Goal: Check status: Check status

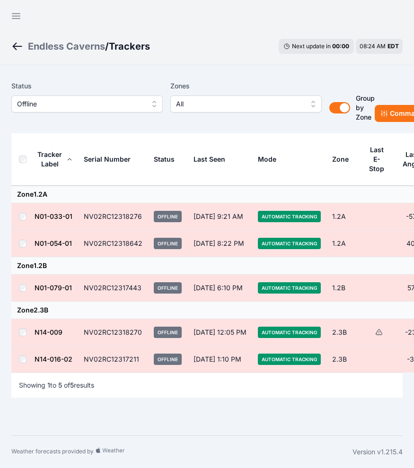
click at [16, 45] on icon "Breadcrumb" at bounding box center [17, 46] width 12 height 11
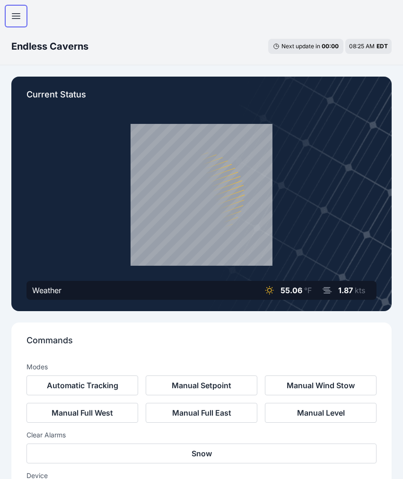
click at [12, 18] on icon "button" at bounding box center [15, 15] width 11 height 11
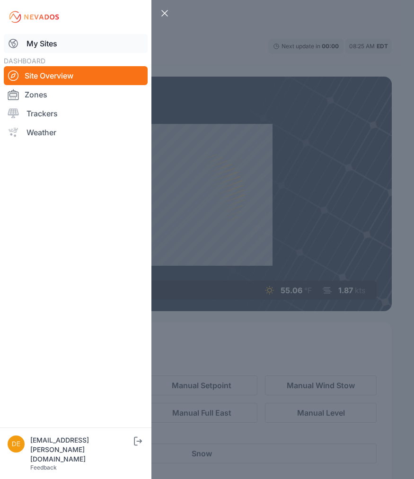
click at [51, 40] on link "My Sites" at bounding box center [76, 43] width 144 height 19
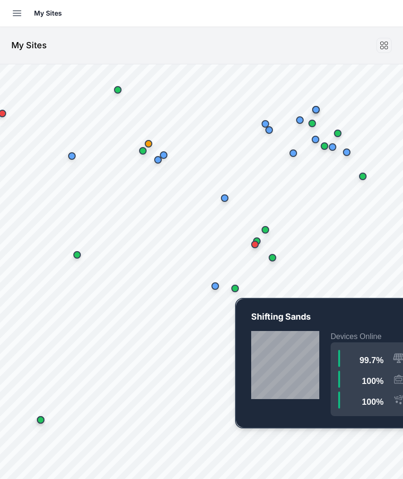
click at [240, 290] on div "Map marker" at bounding box center [235, 288] width 19 height 19
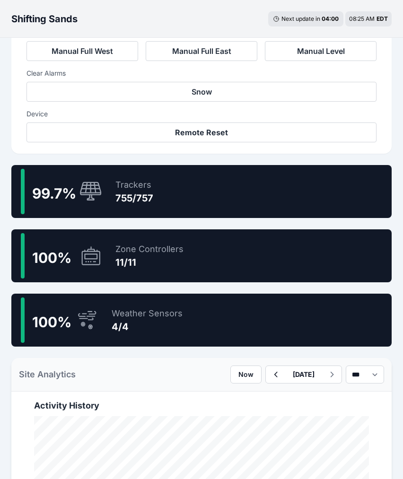
scroll to position [393, 0]
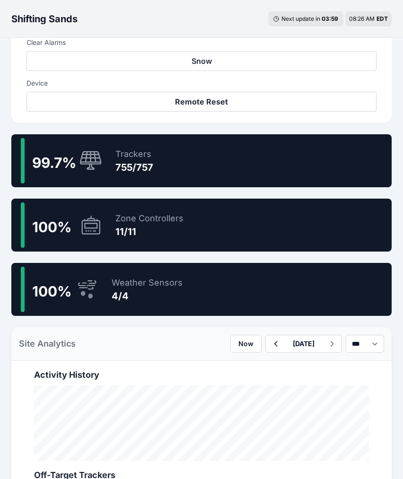
click at [179, 160] on div "99.7 % Trackers 755/757" at bounding box center [201, 160] width 380 height 53
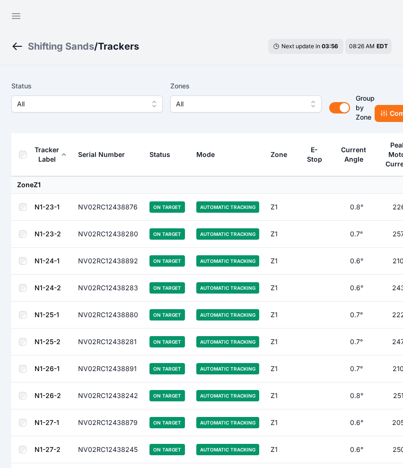
click at [99, 100] on span "All" at bounding box center [80, 103] width 127 height 11
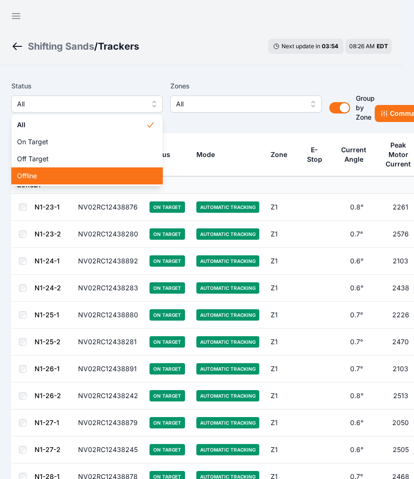
click at [95, 171] on span "Offline" at bounding box center [81, 175] width 129 height 9
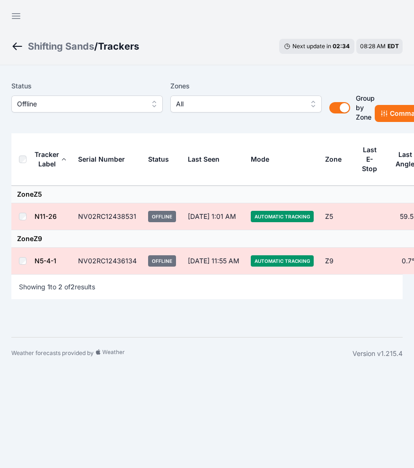
click at [93, 108] on span "Offline" at bounding box center [80, 103] width 127 height 11
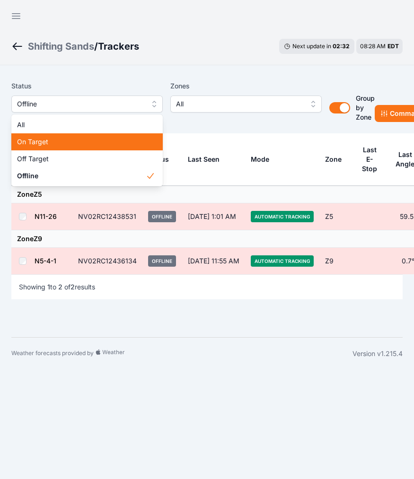
click at [74, 143] on span "On Target" at bounding box center [81, 141] width 129 height 9
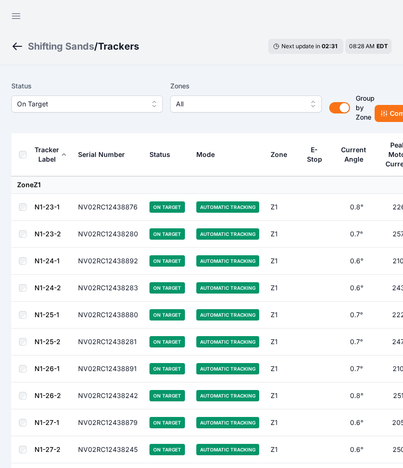
drag, startPoint x: 74, startPoint y: 142, endPoint x: 47, endPoint y: 205, distance: 68.5
click at [128, 101] on span "On Target" at bounding box center [80, 103] width 127 height 11
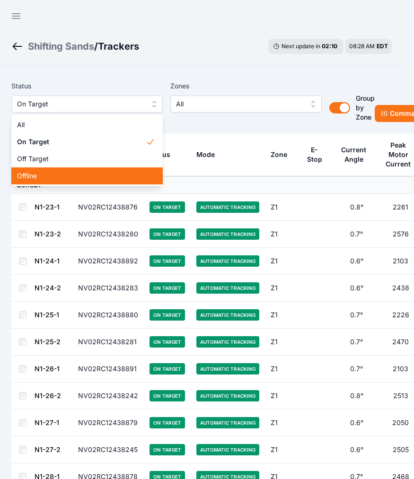
click at [82, 171] on span "Offline" at bounding box center [81, 175] width 129 height 9
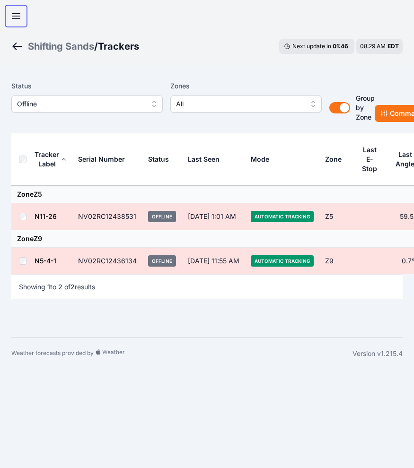
click at [21, 21] on icon "button" at bounding box center [15, 15] width 11 height 11
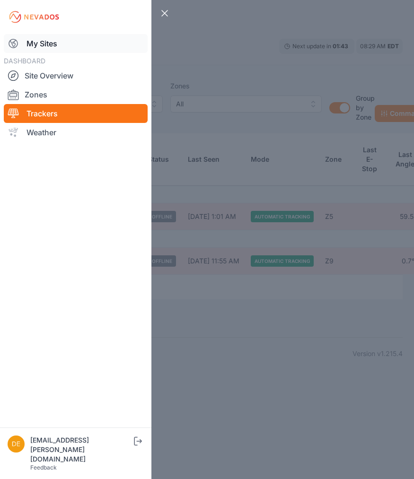
click at [57, 44] on link "My Sites" at bounding box center [76, 43] width 144 height 19
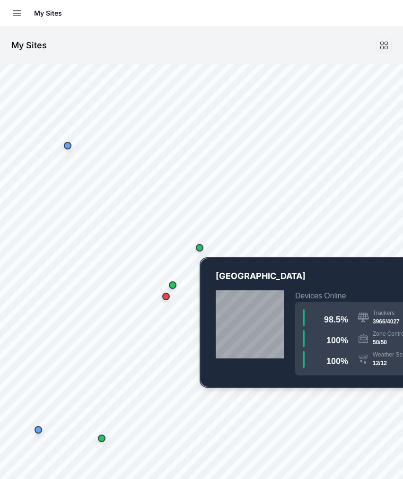
click at [205, 248] on div "Map marker" at bounding box center [199, 247] width 19 height 19
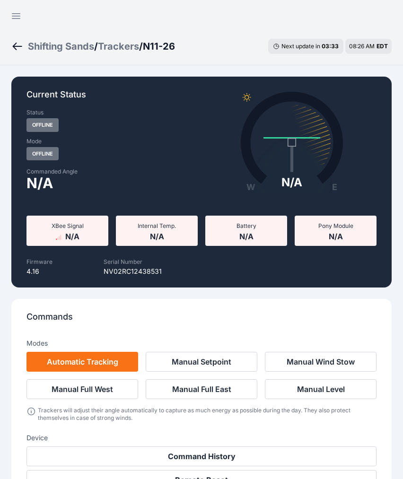
scroll to position [419, 0]
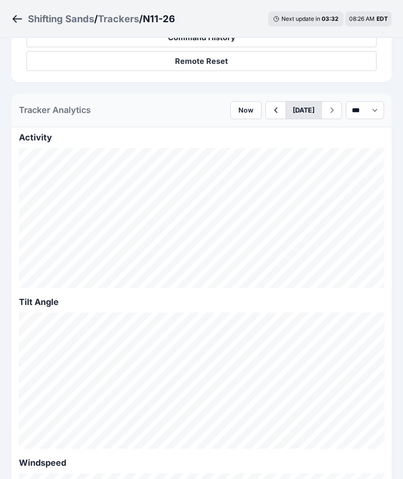
click at [285, 106] on button "August 27" at bounding box center [303, 110] width 37 height 17
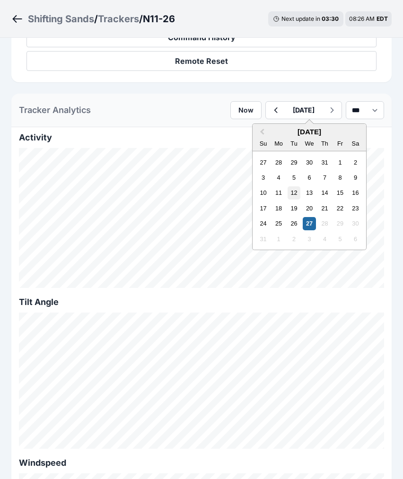
click at [288, 189] on div "12" at bounding box center [294, 192] width 13 height 13
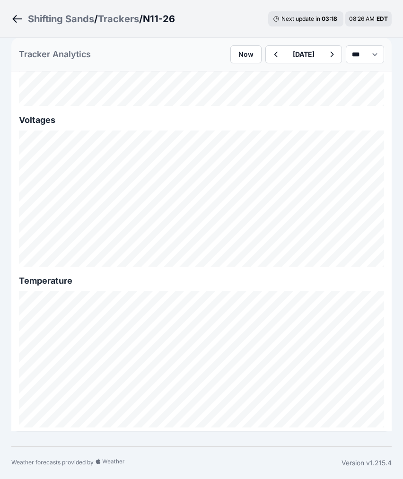
scroll to position [1199, 0]
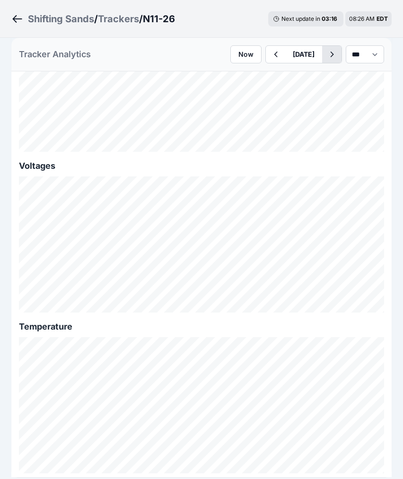
click at [331, 59] on button "button" at bounding box center [331, 54] width 19 height 17
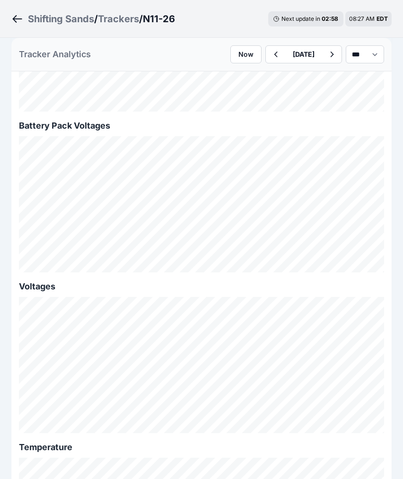
scroll to position [1080, 0]
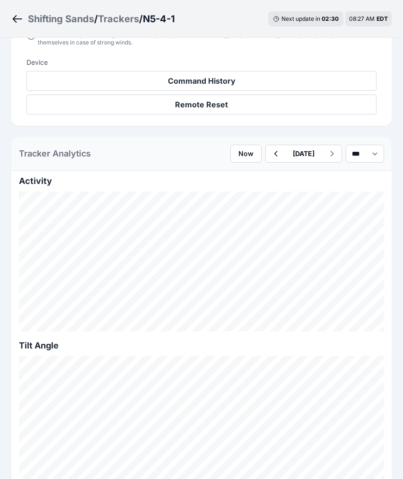
scroll to position [381, 0]
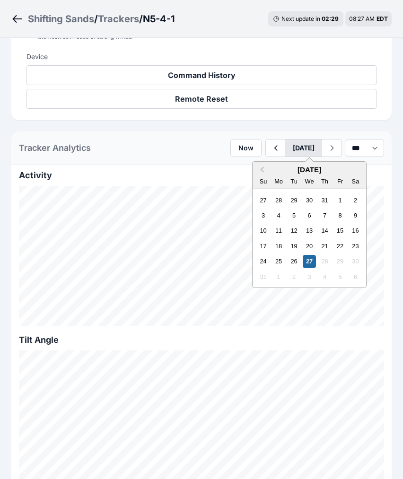
click at [290, 141] on button "[DATE]" at bounding box center [303, 148] width 37 height 17
click at [288, 228] on div "12" at bounding box center [294, 230] width 13 height 13
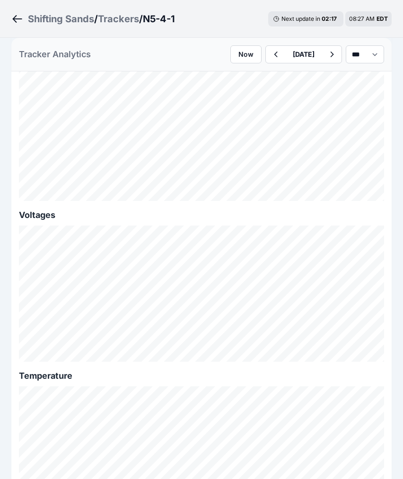
scroll to position [1148, 0]
click at [274, 53] on icon "button" at bounding box center [275, 55] width 3 height 6
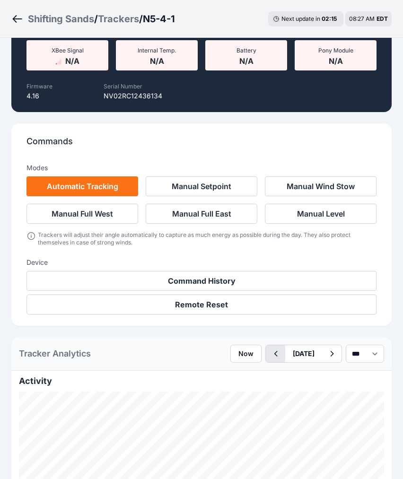
scroll to position [1148, 0]
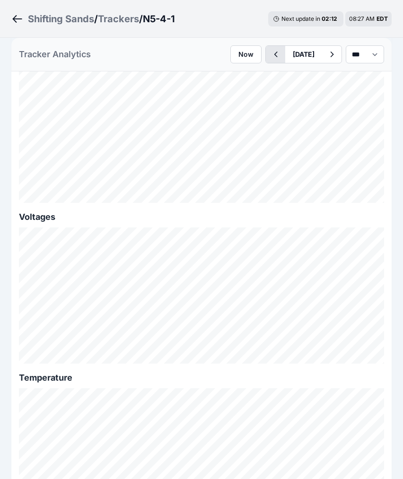
click at [270, 52] on icon "button" at bounding box center [276, 54] width 12 height 11
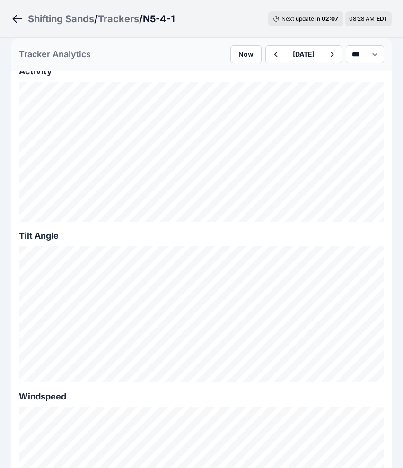
scroll to position [489, 0]
click at [330, 56] on button "button" at bounding box center [331, 54] width 19 height 17
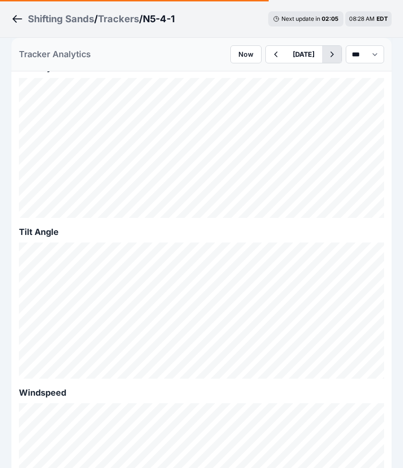
click at [330, 56] on button "button" at bounding box center [331, 54] width 19 height 17
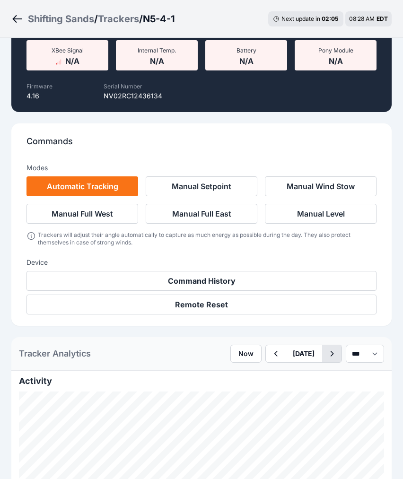
scroll to position [489, 0]
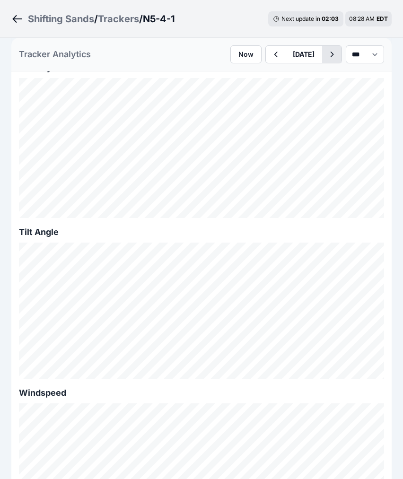
click at [326, 59] on icon "button" at bounding box center [332, 54] width 12 height 11
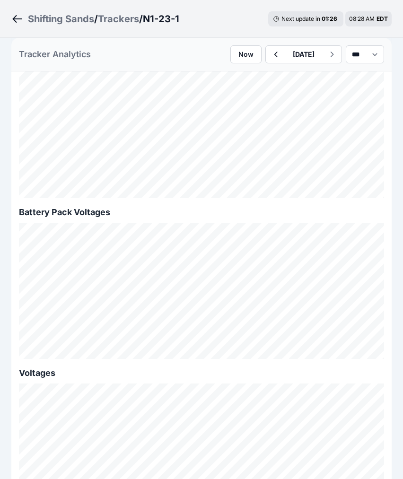
scroll to position [1140, 0]
